Goal: Transaction & Acquisition: Purchase product/service

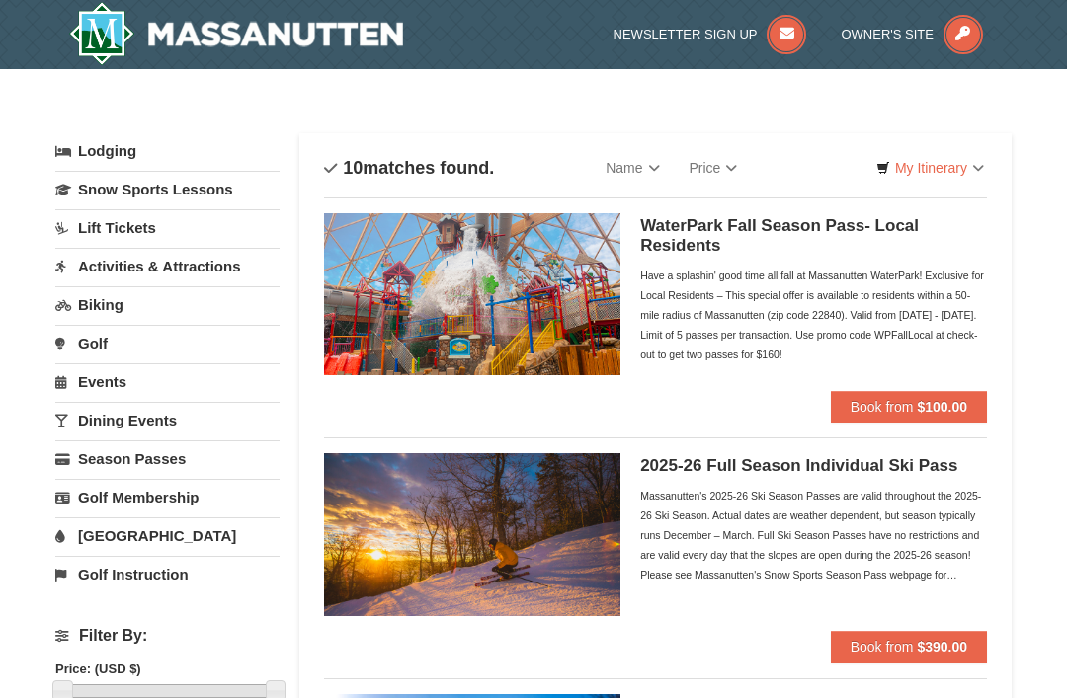
click at [99, 229] on link "Lift Tickets" at bounding box center [167, 227] width 224 height 37
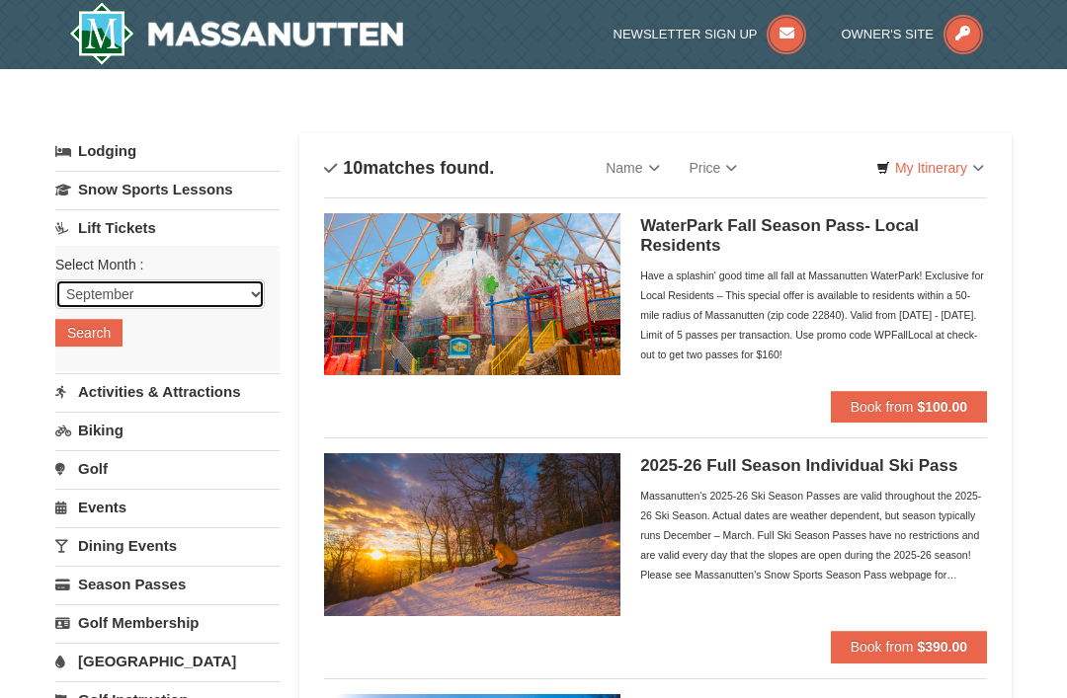
click at [76, 292] on select "September October November December January February March April May June July …" at bounding box center [159, 294] width 209 height 30
select select "2"
click at [81, 337] on button "Search" at bounding box center [88, 333] width 67 height 28
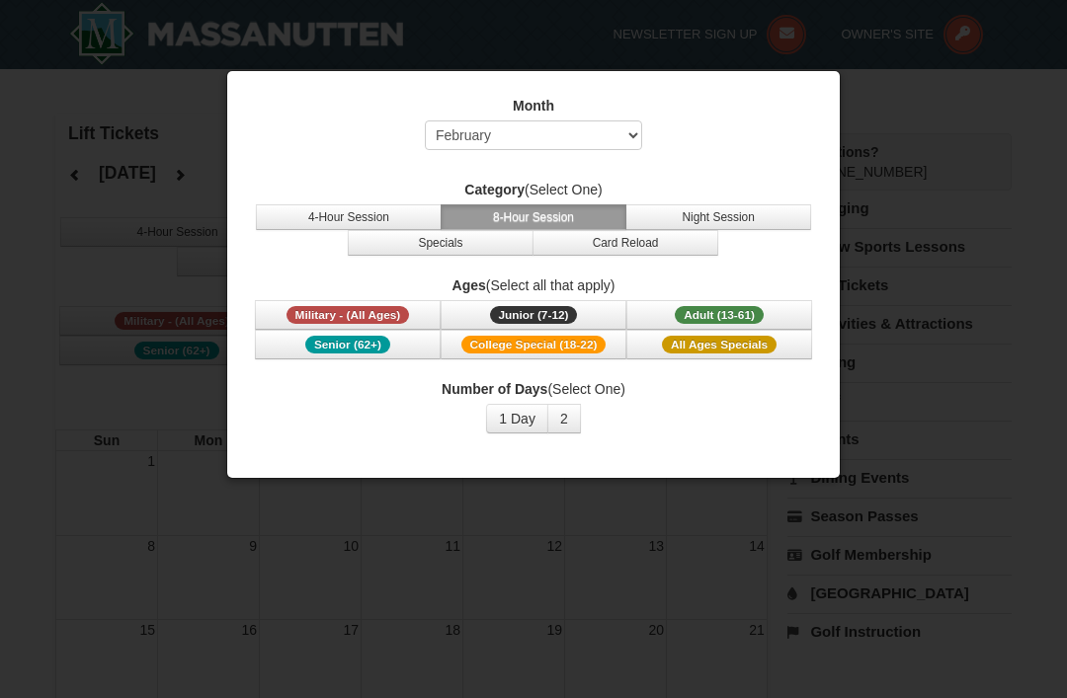
click at [755, 347] on span "All Ages Specials" at bounding box center [719, 345] width 115 height 18
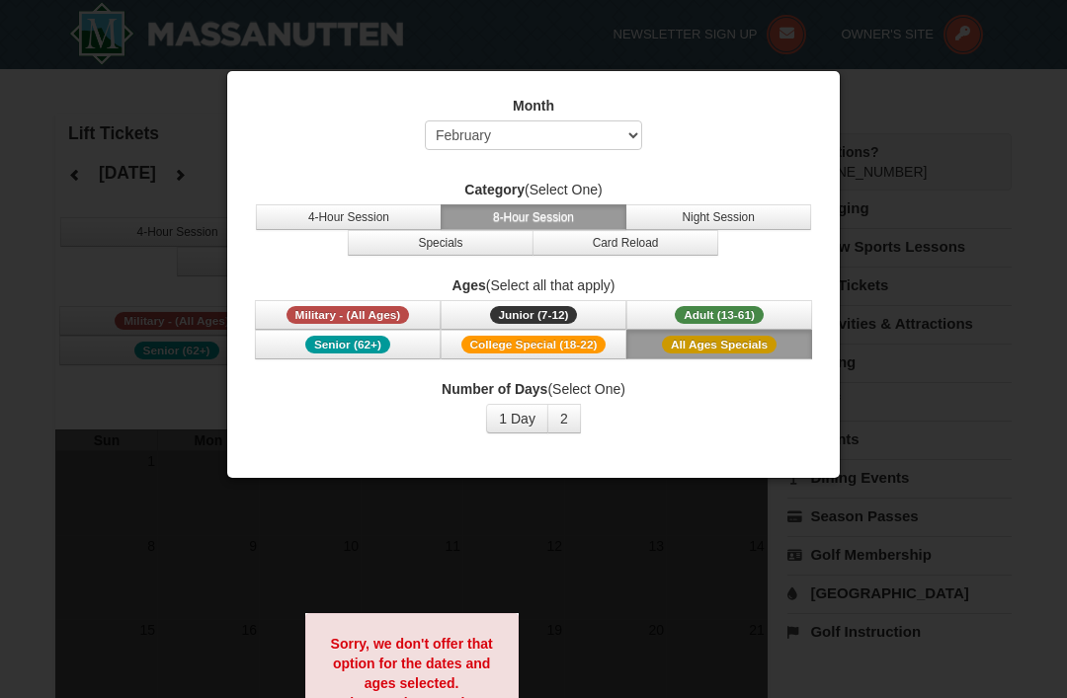
click at [745, 303] on button "Adult (13-61) (13 - 61)" at bounding box center [719, 315] width 186 height 30
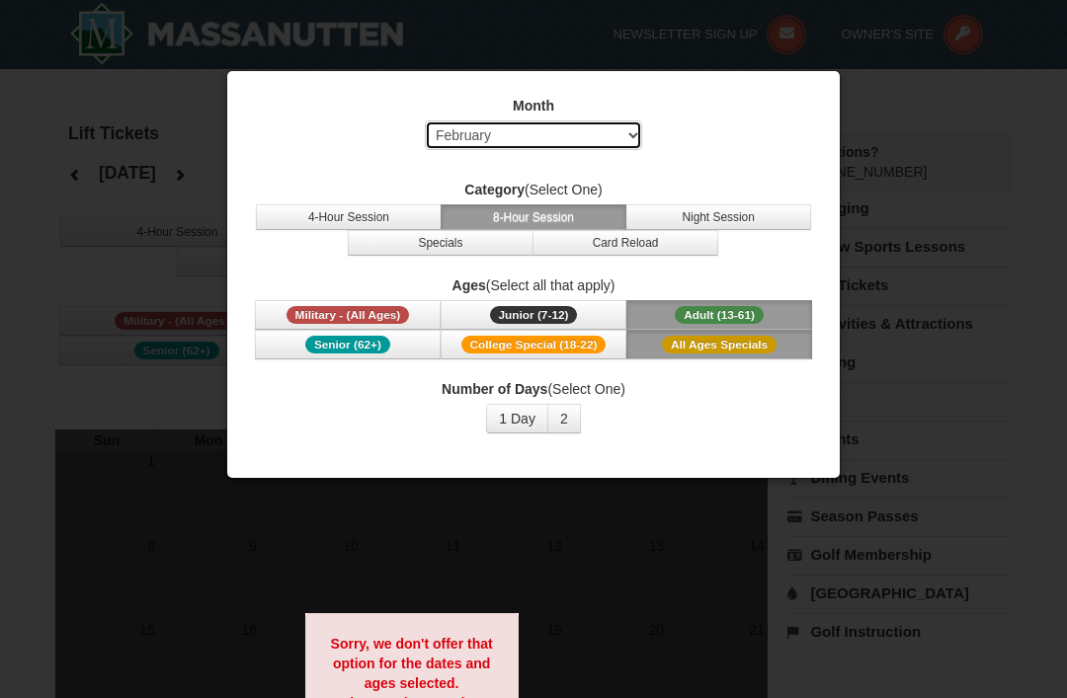
click at [626, 142] on select "Select September October November December January February March April May Jun…" at bounding box center [533, 135] width 217 height 30
select select "1"
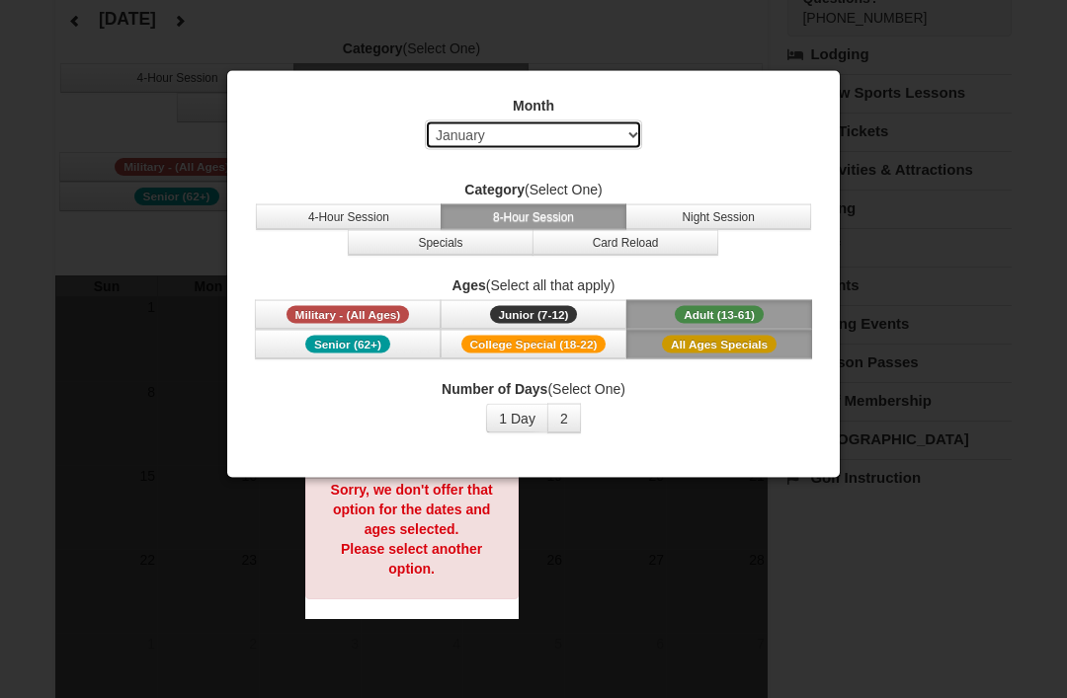
scroll to position [184, 0]
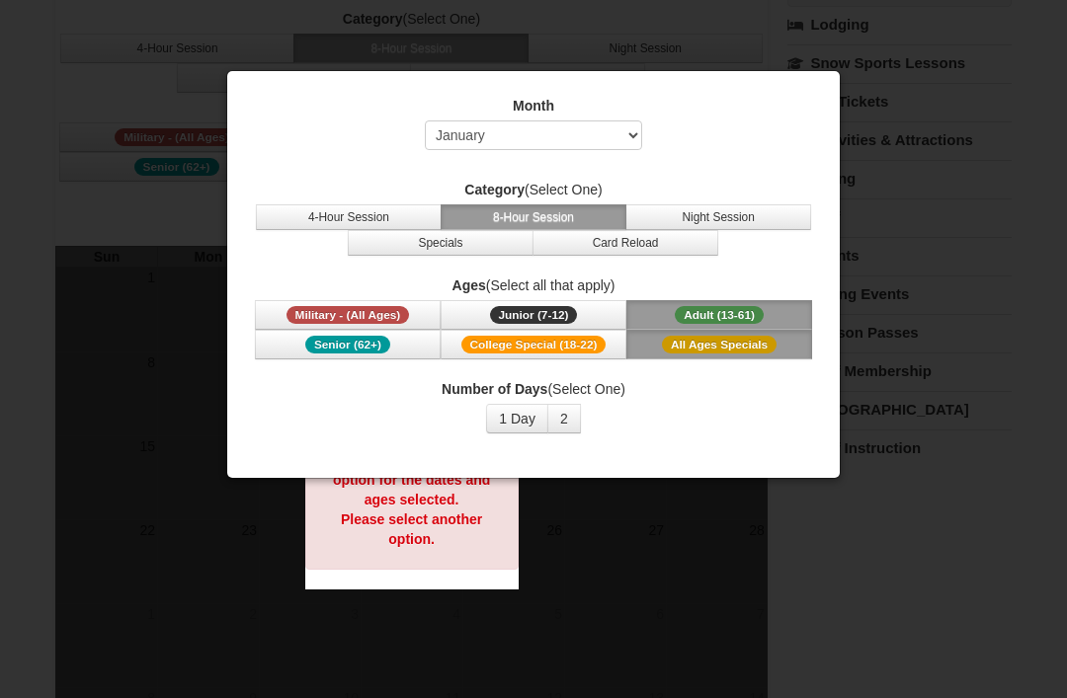
click at [514, 420] on button "1 Day" at bounding box center [517, 419] width 62 height 30
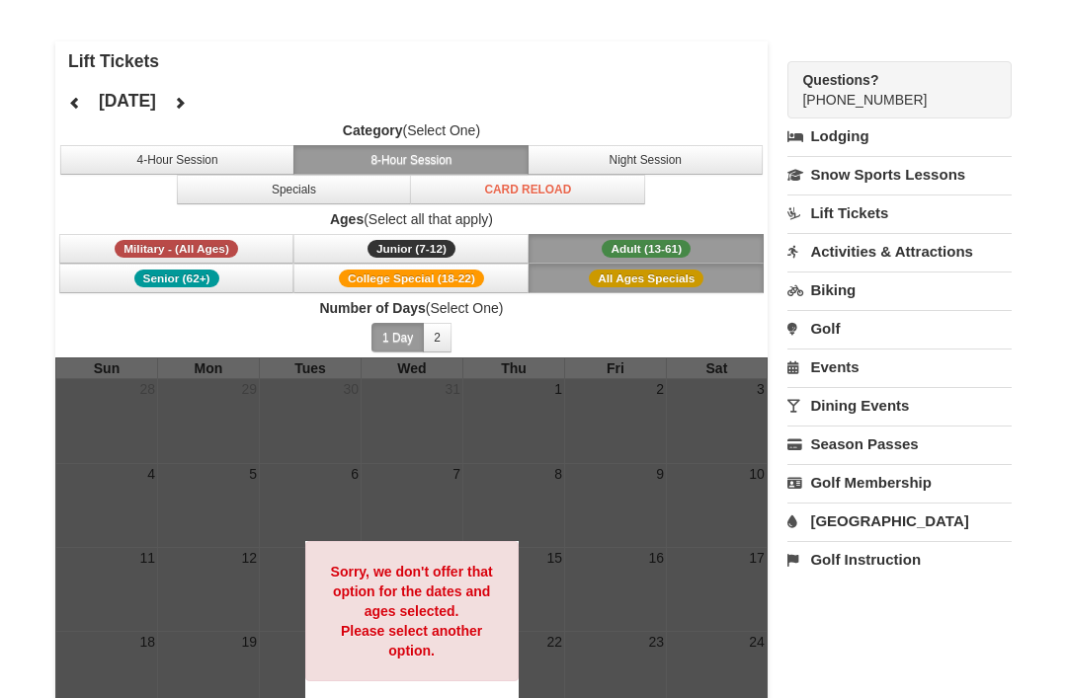
scroll to position [71, 0]
click at [906, 444] on link "Season Passes" at bounding box center [899, 445] width 224 height 37
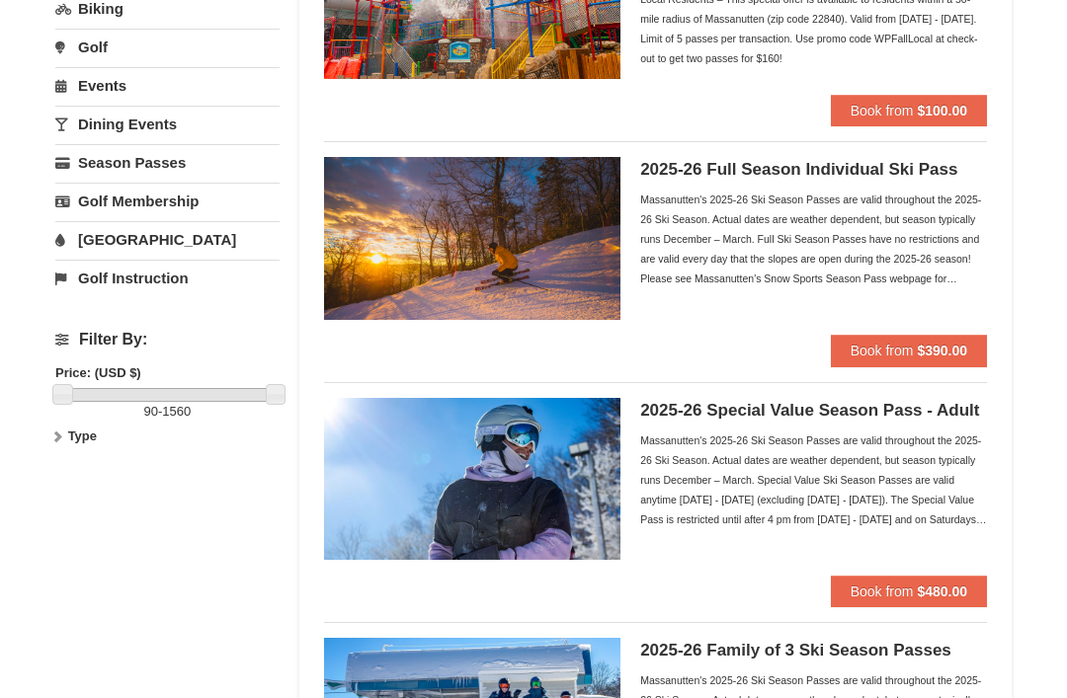
scroll to position [296, 0]
click at [943, 353] on strong "$390.00" at bounding box center [941, 351] width 50 height 16
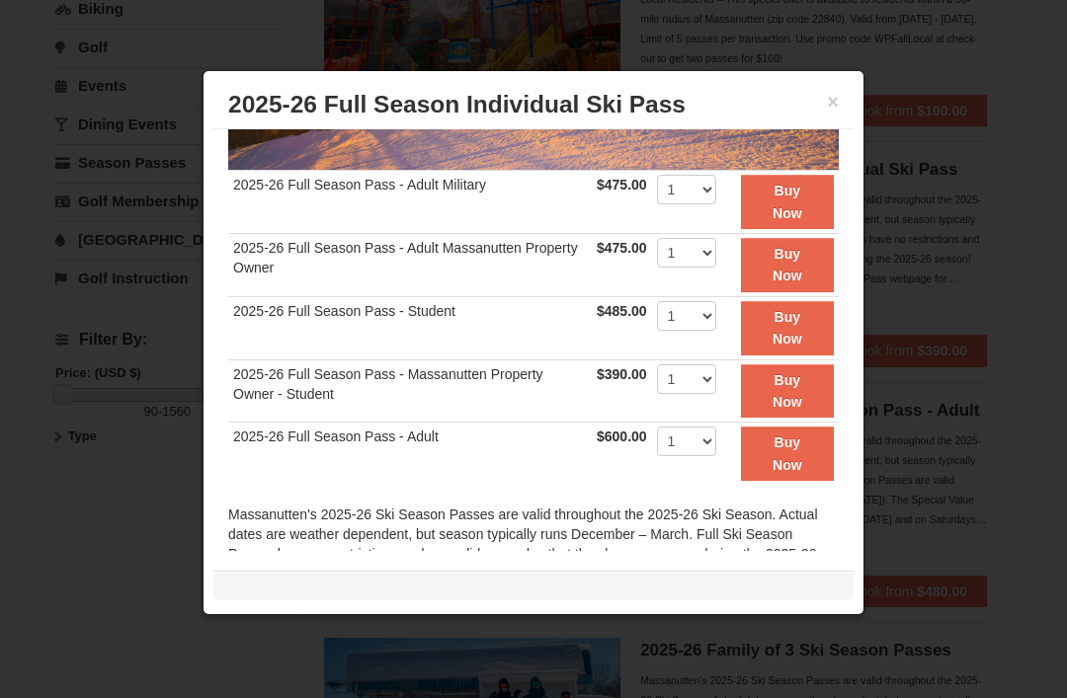
scroll to position [304, 0]
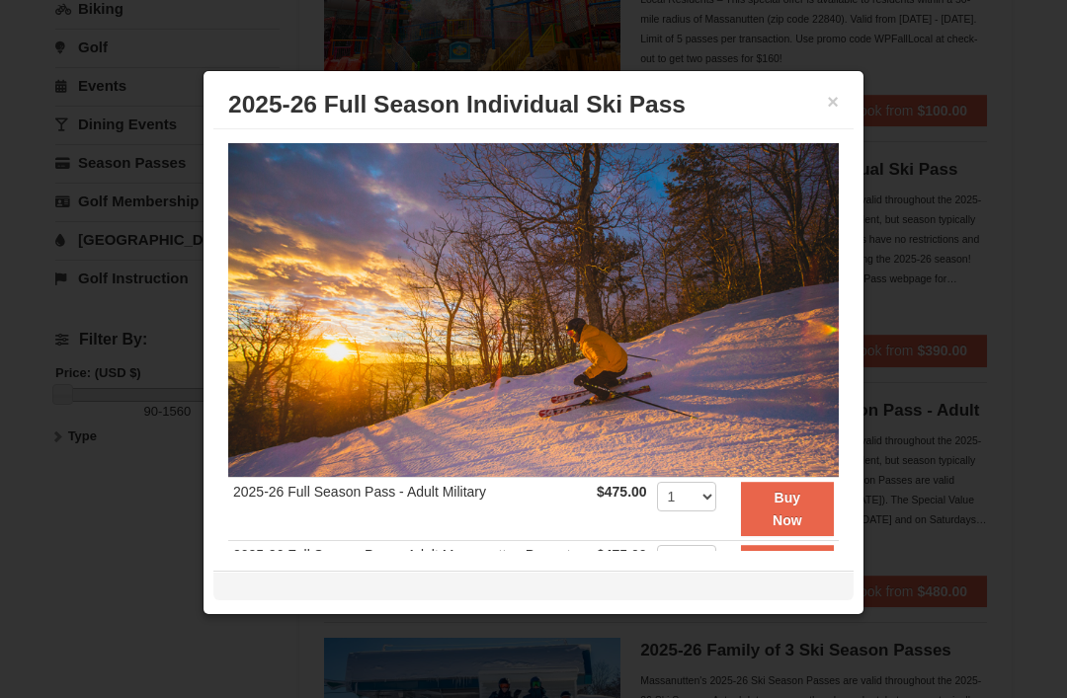
click at [833, 106] on button "×" at bounding box center [833, 102] width 12 height 20
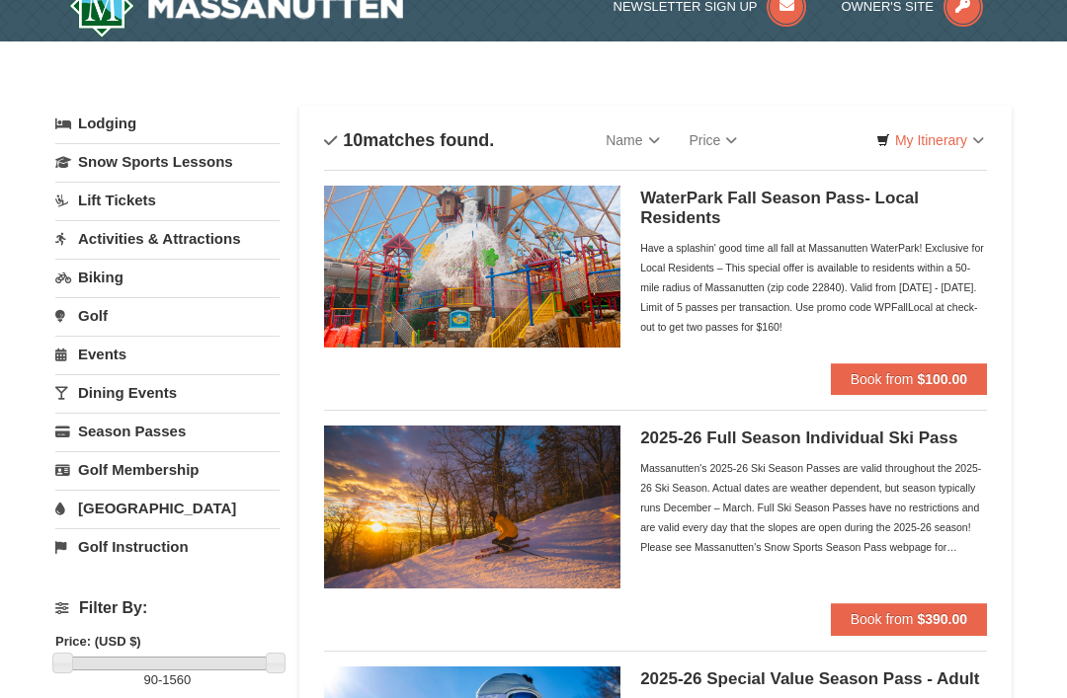
scroll to position [29, 0]
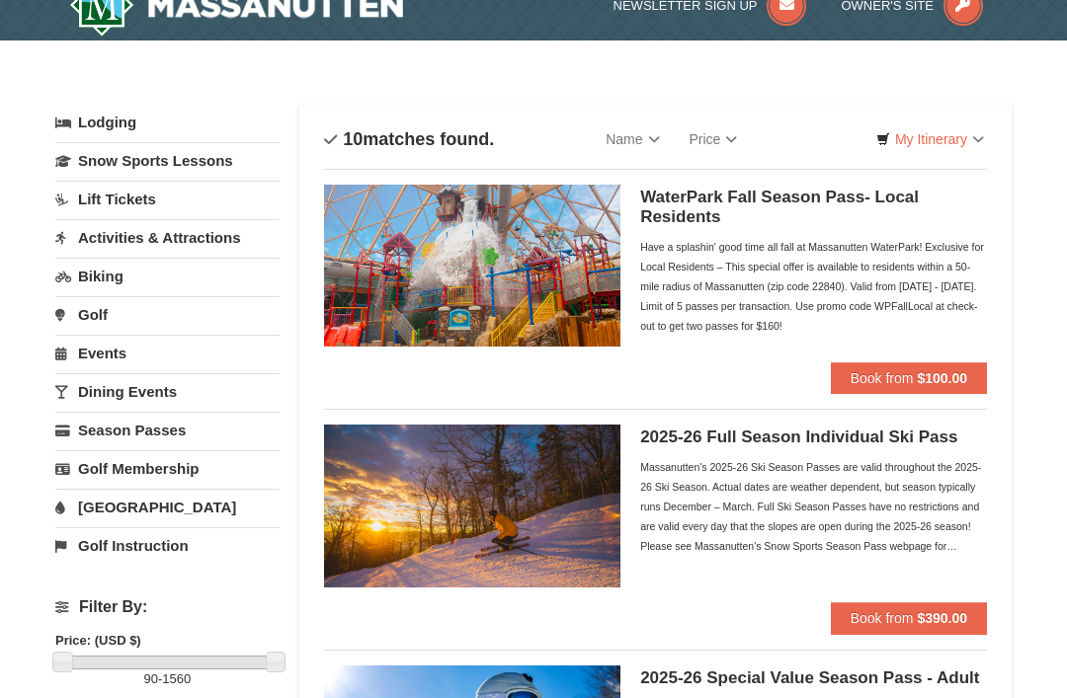
click at [85, 198] on link "Lift Tickets" at bounding box center [167, 199] width 224 height 37
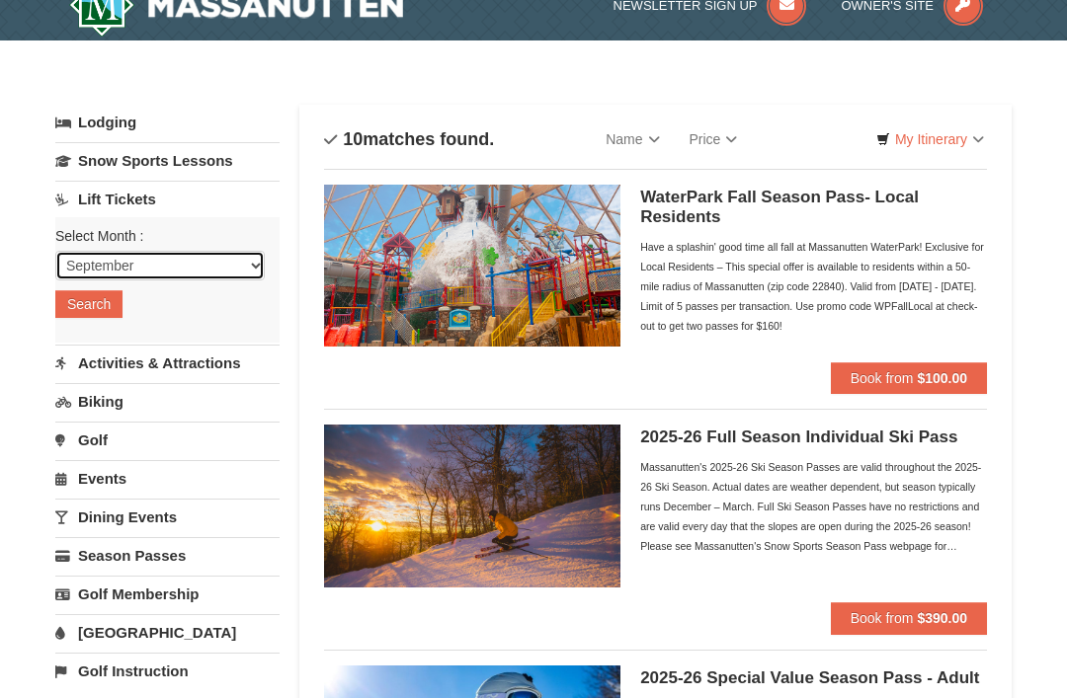
click at [77, 256] on select "September October November December January February March April May June July …" at bounding box center [159, 266] width 209 height 30
select select "12"
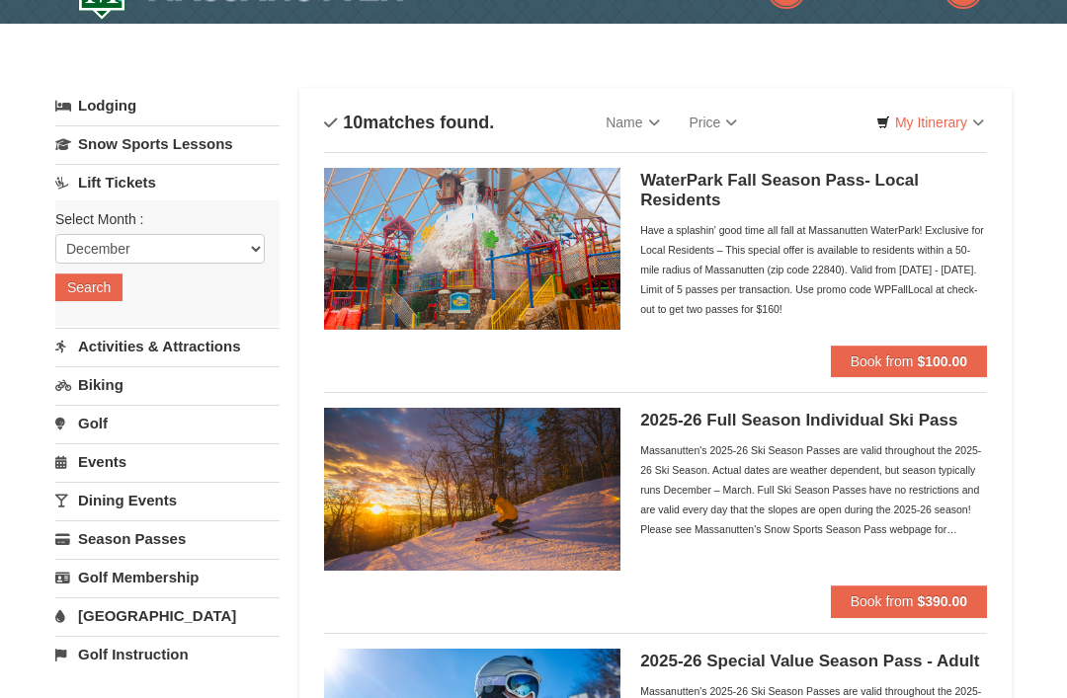
click at [75, 293] on button "Search" at bounding box center [88, 288] width 67 height 28
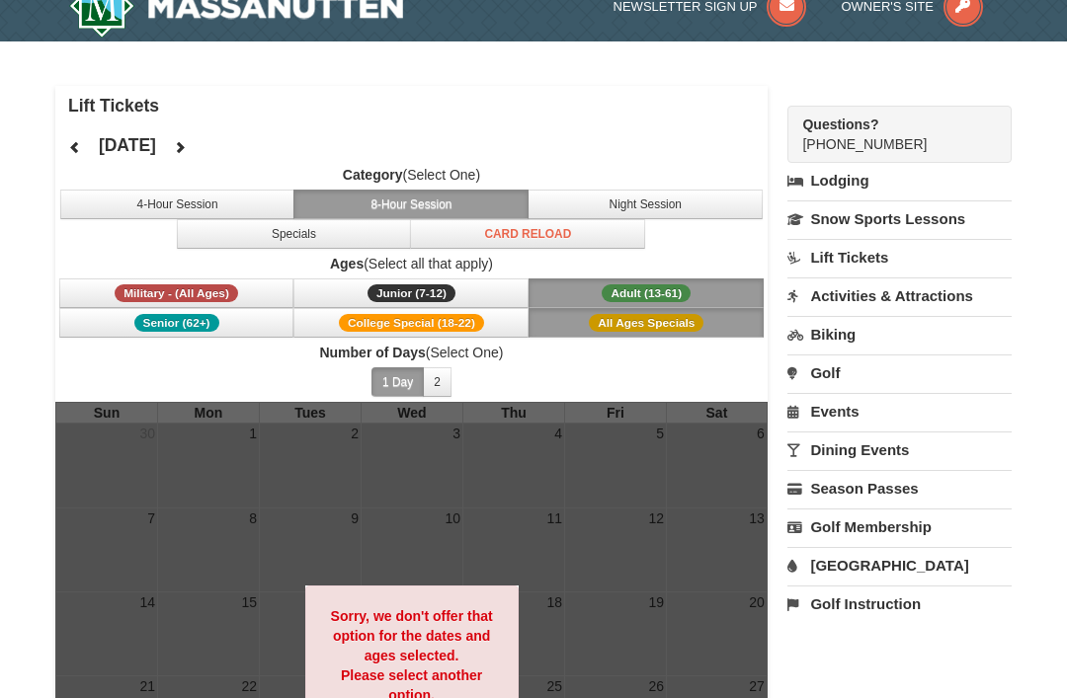
scroll to position [28, 0]
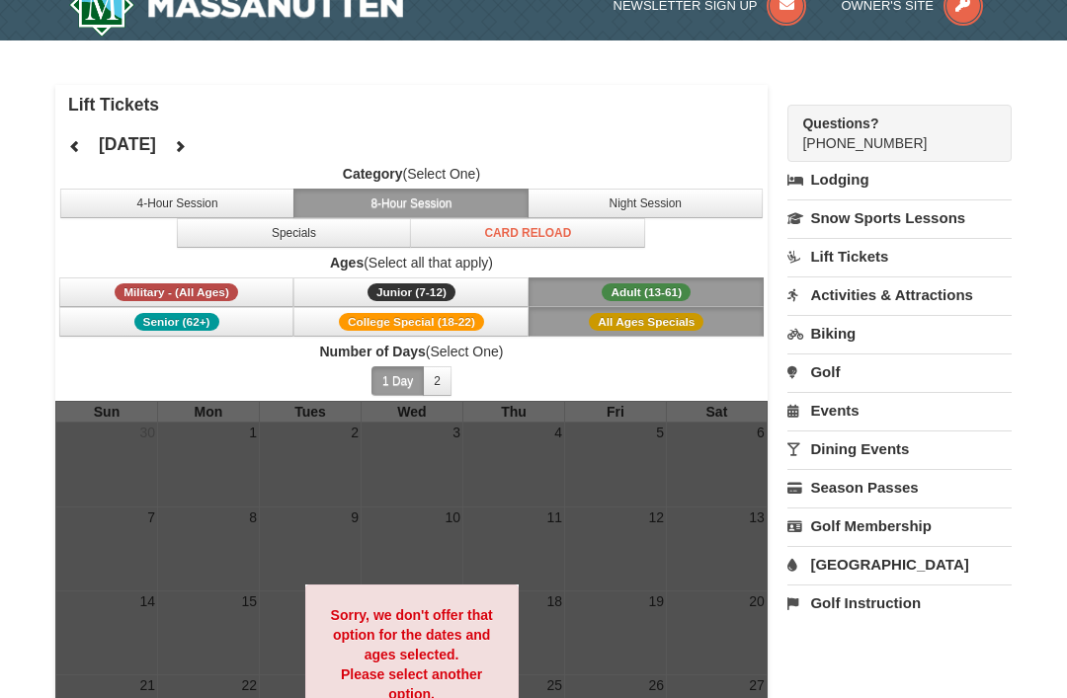
click at [430, 390] on button "2" at bounding box center [437, 382] width 29 height 30
